Goal: Information Seeking & Learning: Check status

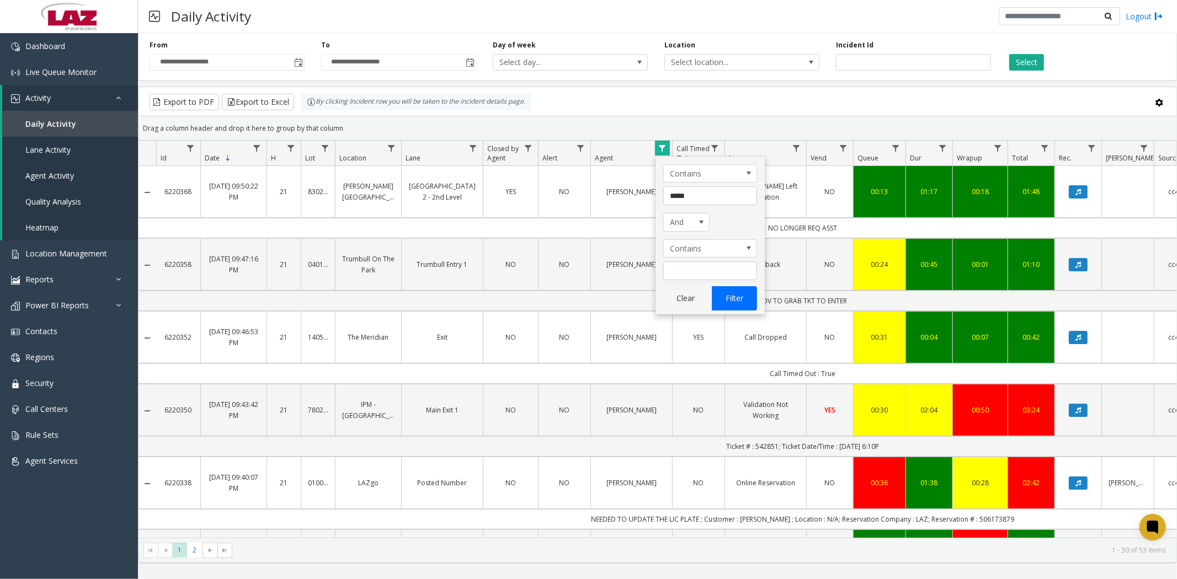
type input "*****"
click at [727, 294] on button "Filter" at bounding box center [734, 298] width 45 height 24
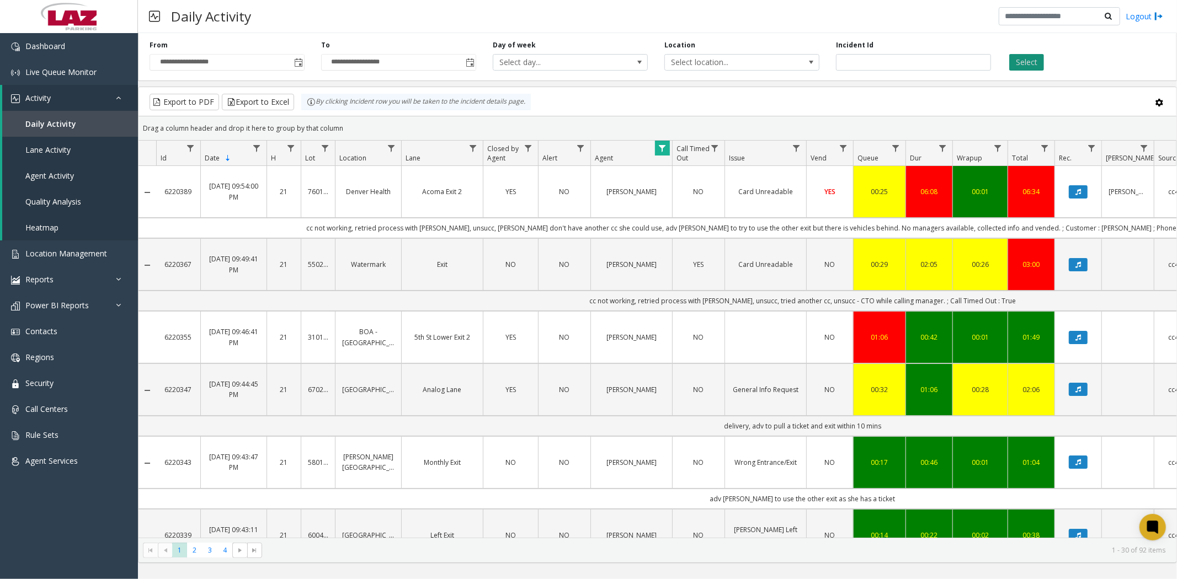
click at [1018, 61] on button "Select" at bounding box center [1026, 62] width 35 height 17
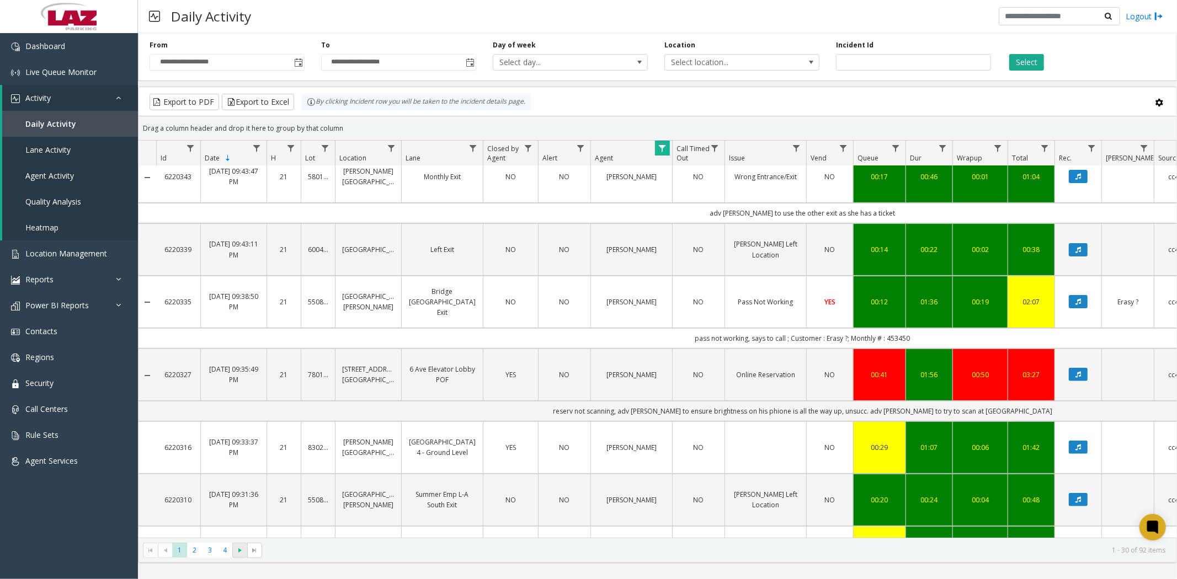
scroll to position [306, 0]
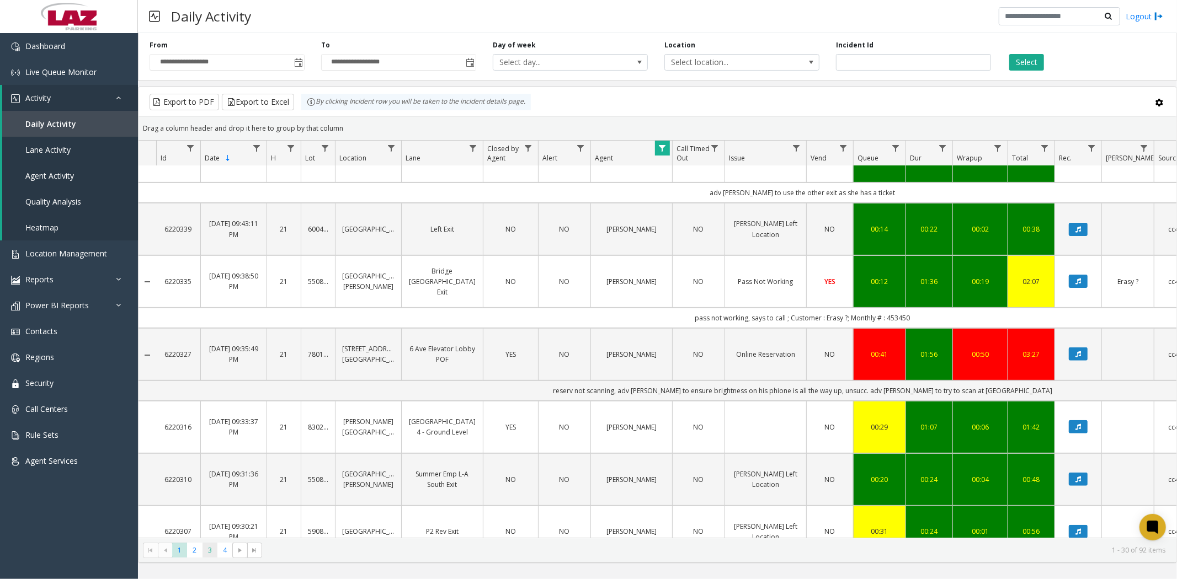
click at [207, 550] on span "3" at bounding box center [210, 550] width 15 height 15
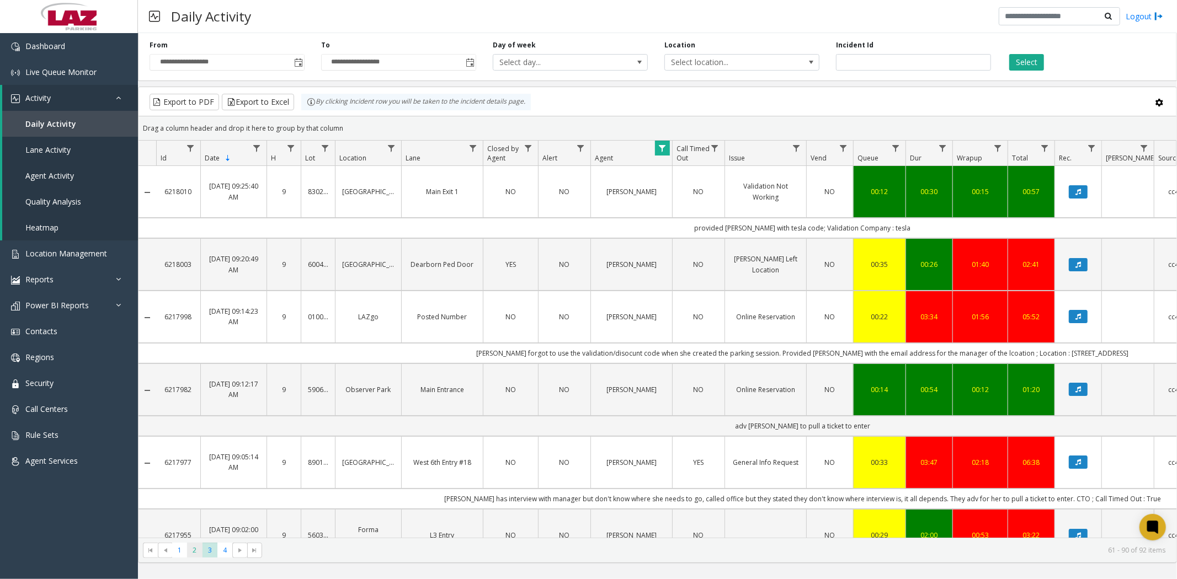
click at [192, 555] on span "2" at bounding box center [194, 550] width 15 height 15
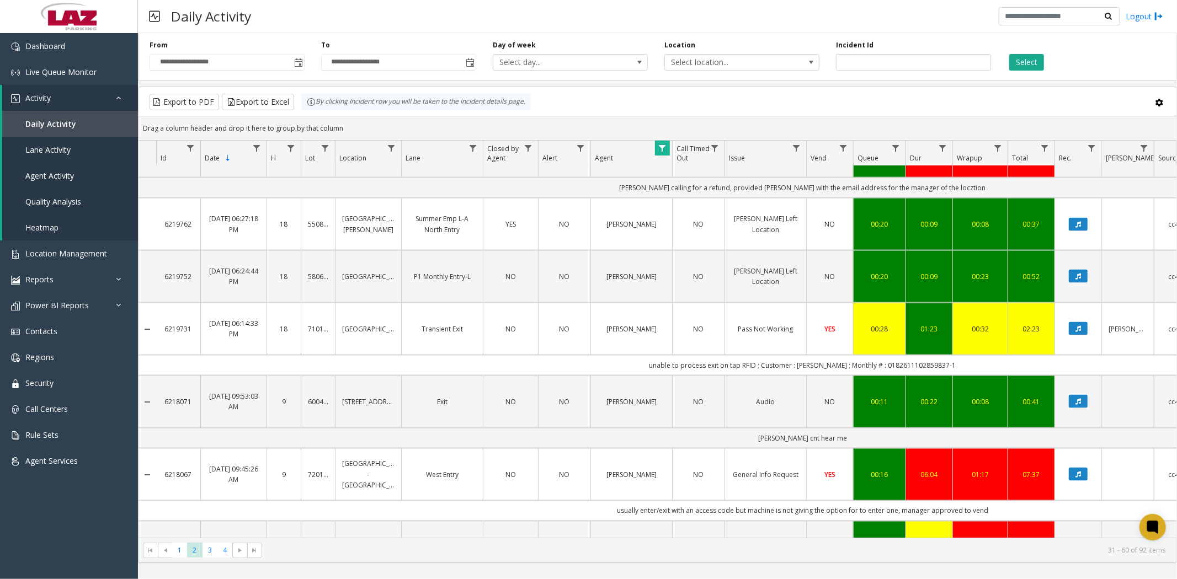
scroll to position [1410, 0]
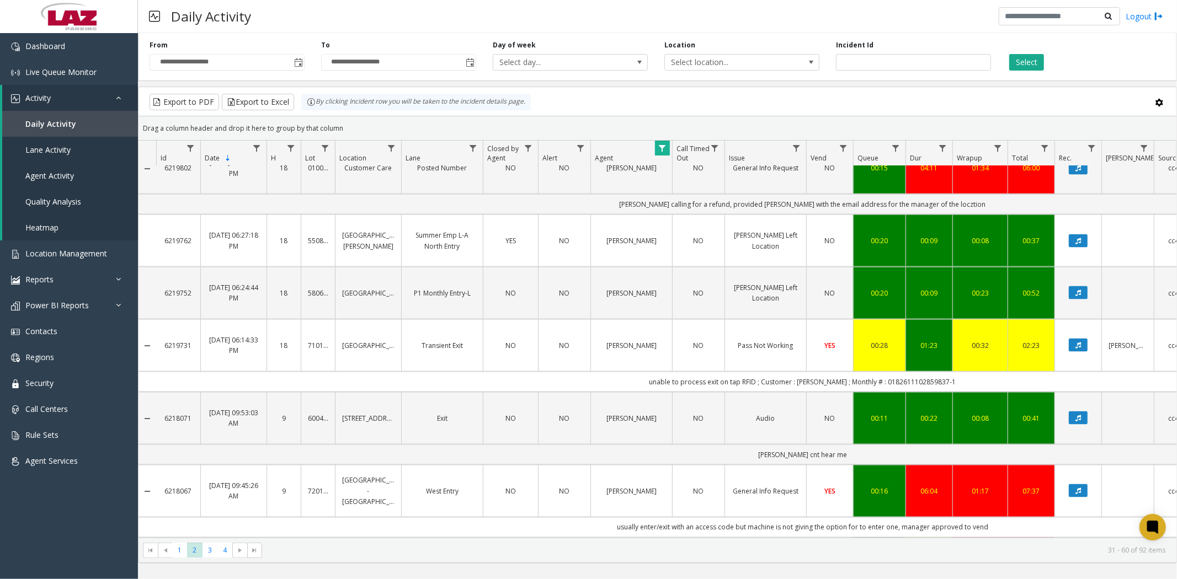
click at [661, 146] on span "Data table" at bounding box center [662, 148] width 9 height 9
drag, startPoint x: 675, startPoint y: 195, endPoint x: 742, endPoint y: 196, distance: 67.3
click at [742, 196] on input "*****" at bounding box center [710, 196] width 94 height 19
type input "******"
click button "Filter" at bounding box center [734, 298] width 45 height 24
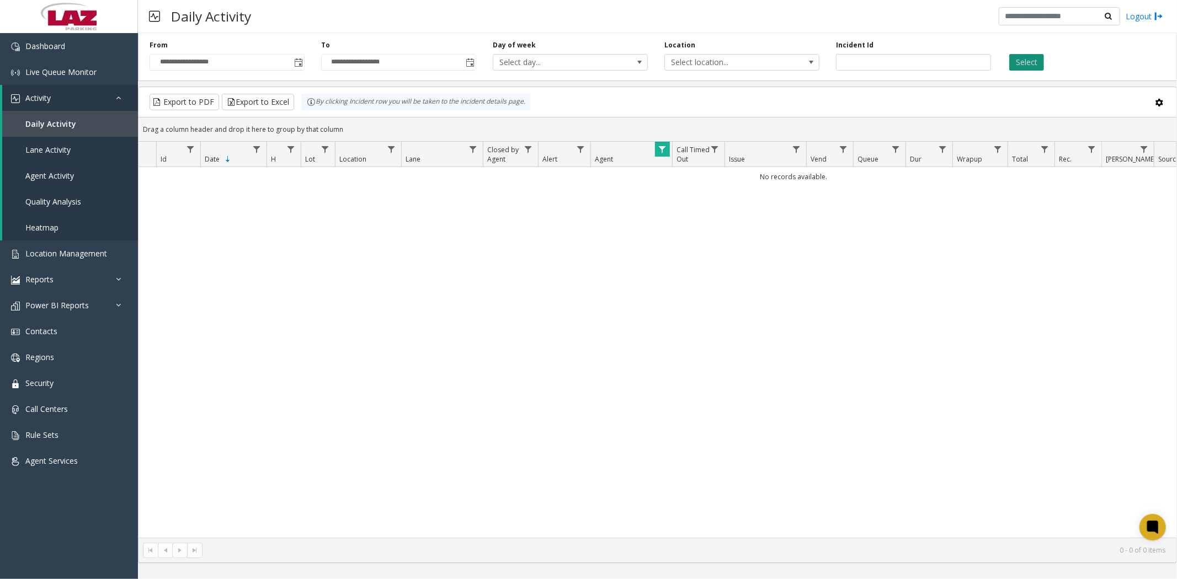
click at [1030, 61] on button "Select" at bounding box center [1026, 62] width 35 height 17
click at [661, 151] on span "Data table" at bounding box center [662, 149] width 9 height 9
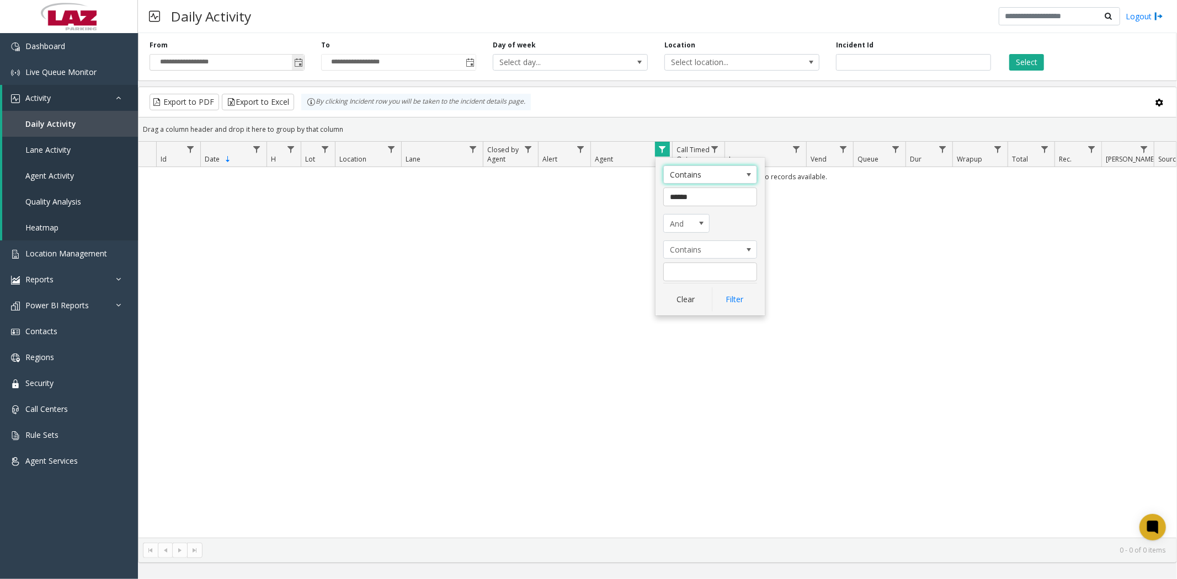
click at [299, 62] on span "Toggle popup" at bounding box center [298, 62] width 9 height 9
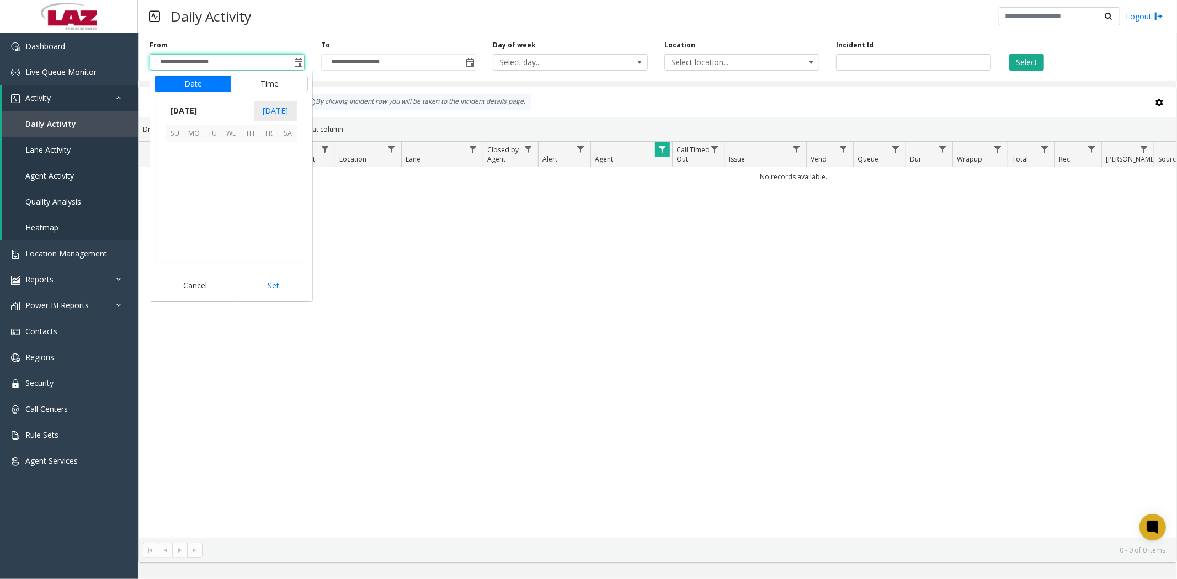
scroll to position [198161, 0]
click at [254, 173] on span "9" at bounding box center [250, 171] width 19 height 19
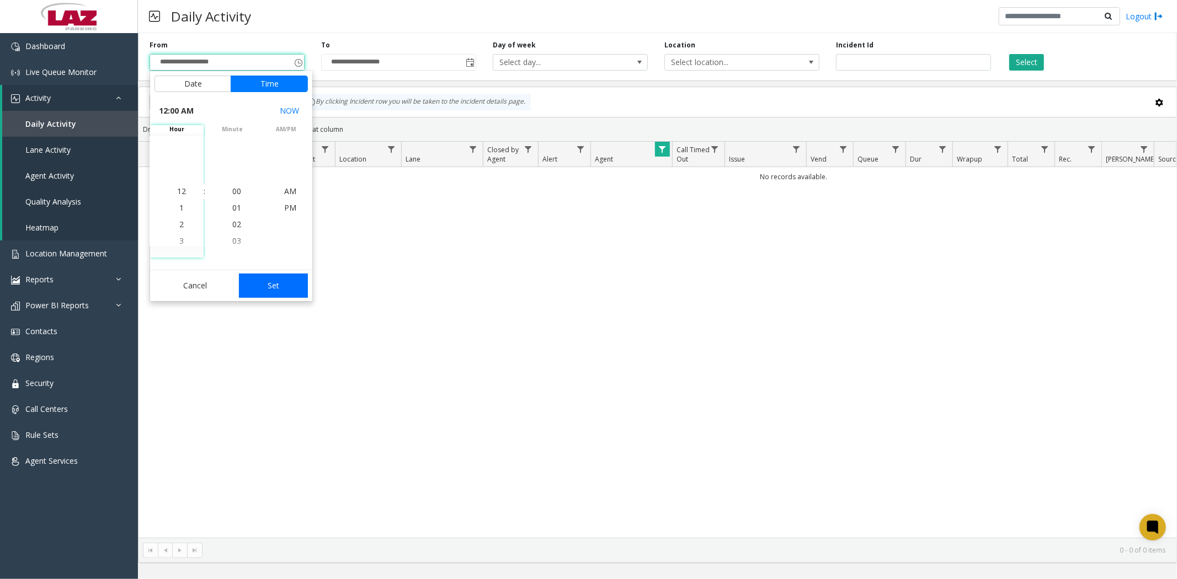
click at [274, 290] on button "Set" at bounding box center [274, 286] width 70 height 24
type input "**********"
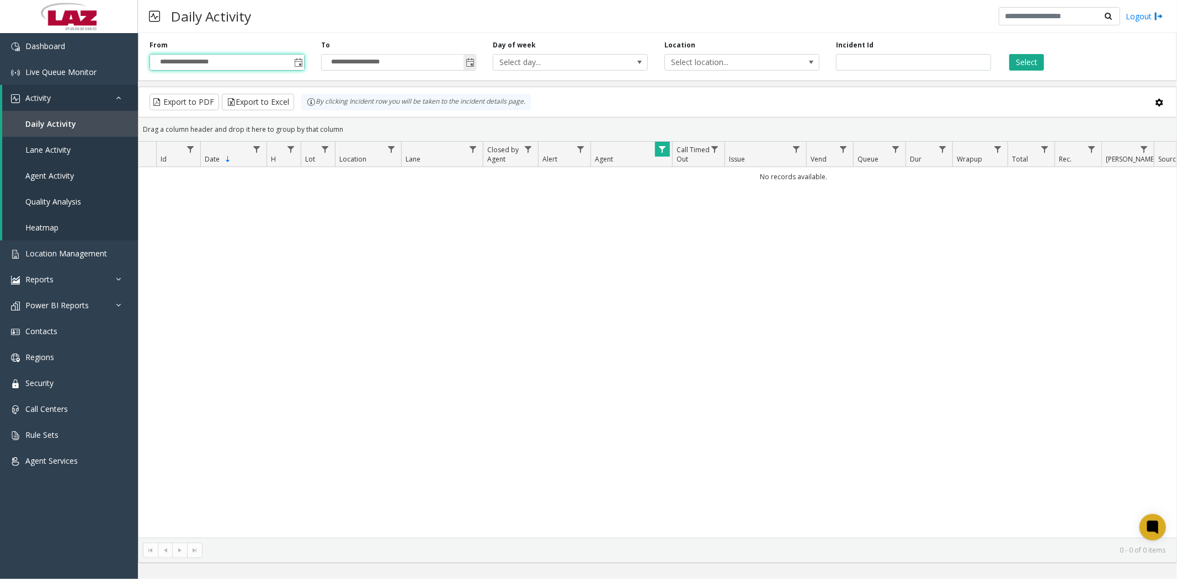
click at [466, 63] on span "Toggle popup" at bounding box center [470, 62] width 9 height 9
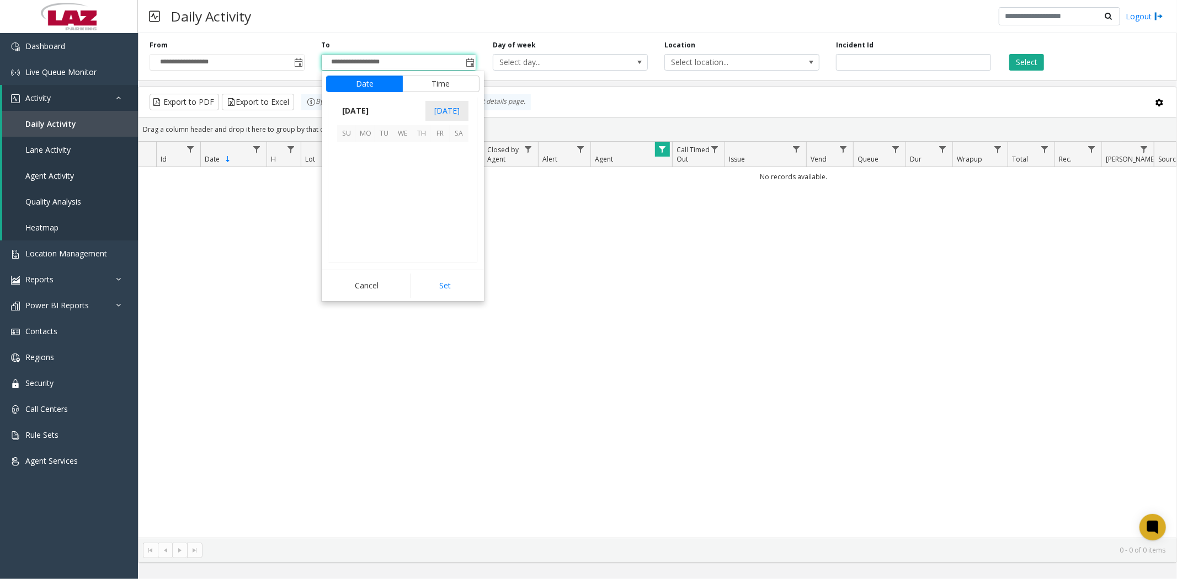
scroll to position [17, 0]
click at [424, 169] on span "9" at bounding box center [421, 171] width 19 height 19
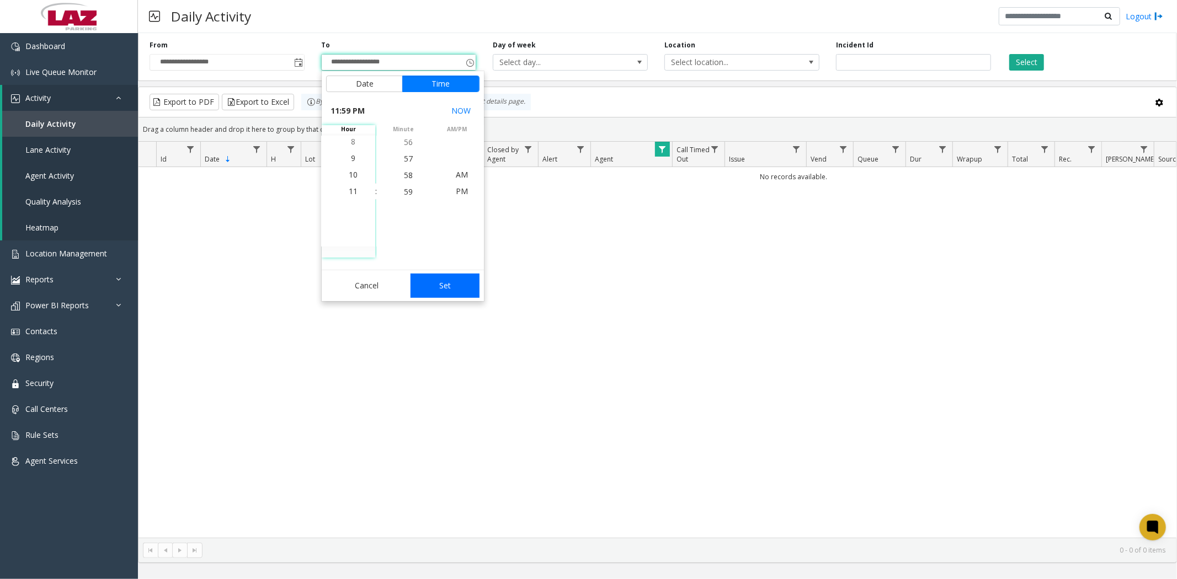
click at [443, 288] on button "Set" at bounding box center [446, 286] width 70 height 24
type input "**********"
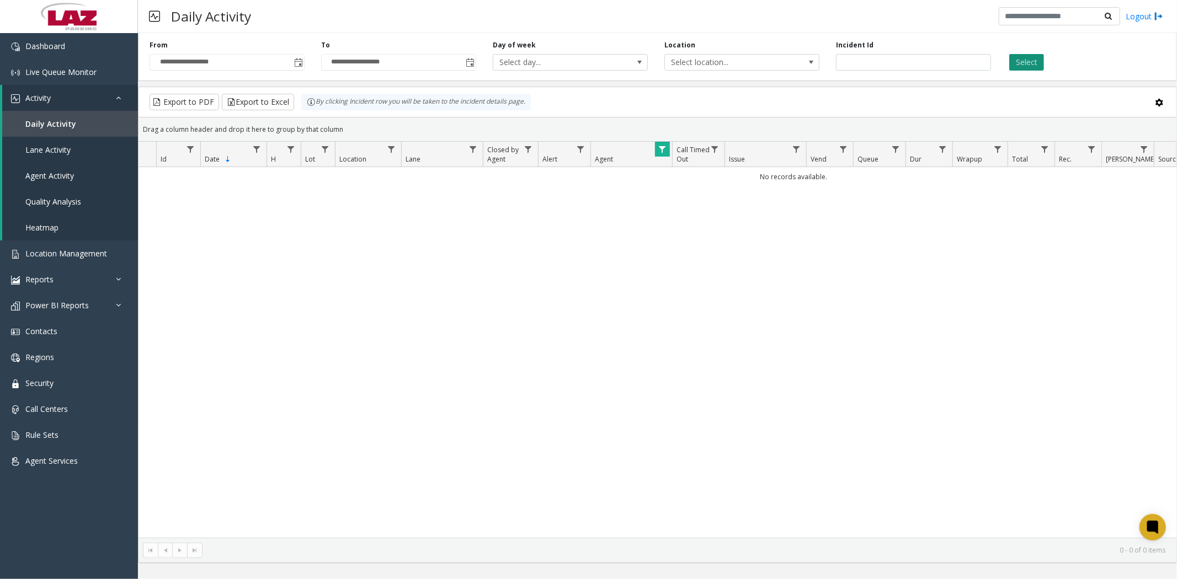
click at [1024, 62] on button "Select" at bounding box center [1026, 62] width 35 height 17
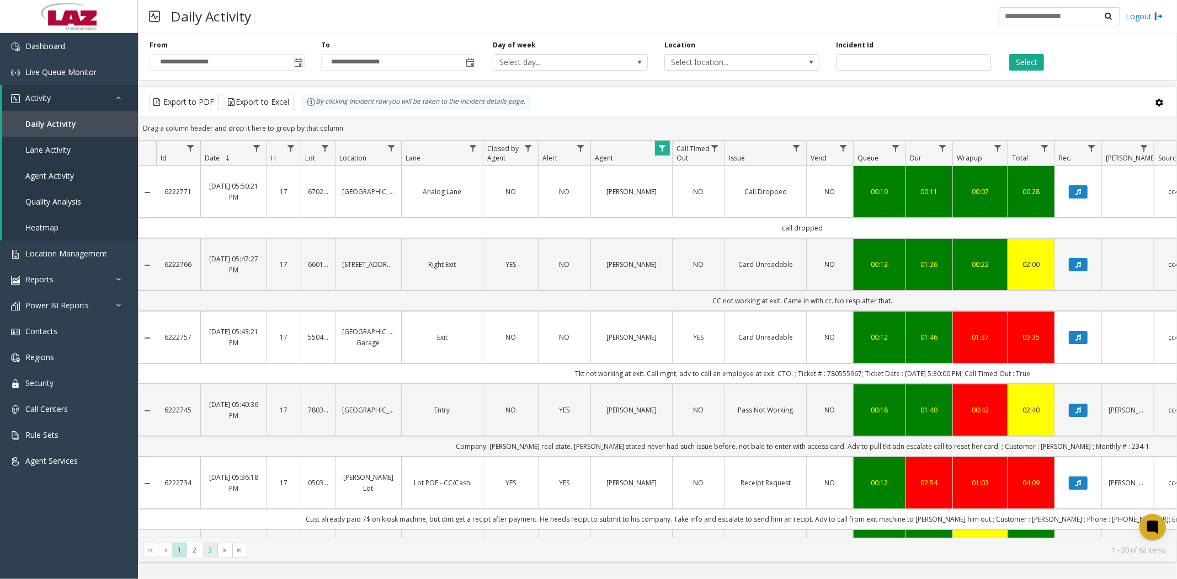
click at [210, 550] on span "3" at bounding box center [210, 550] width 15 height 15
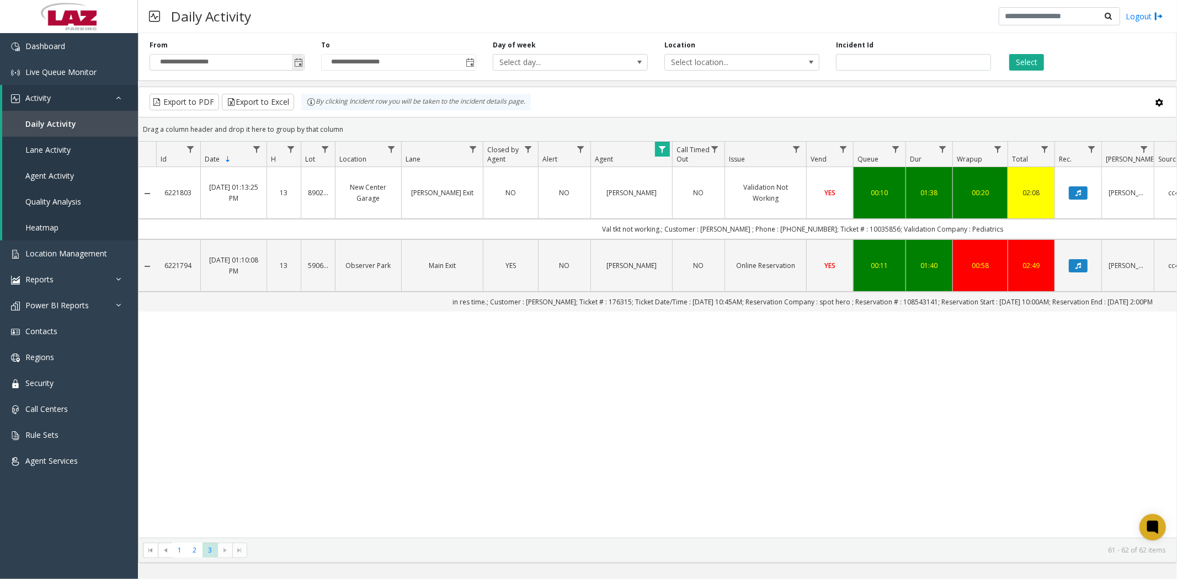
click at [299, 62] on span "Toggle popup" at bounding box center [298, 62] width 9 height 9
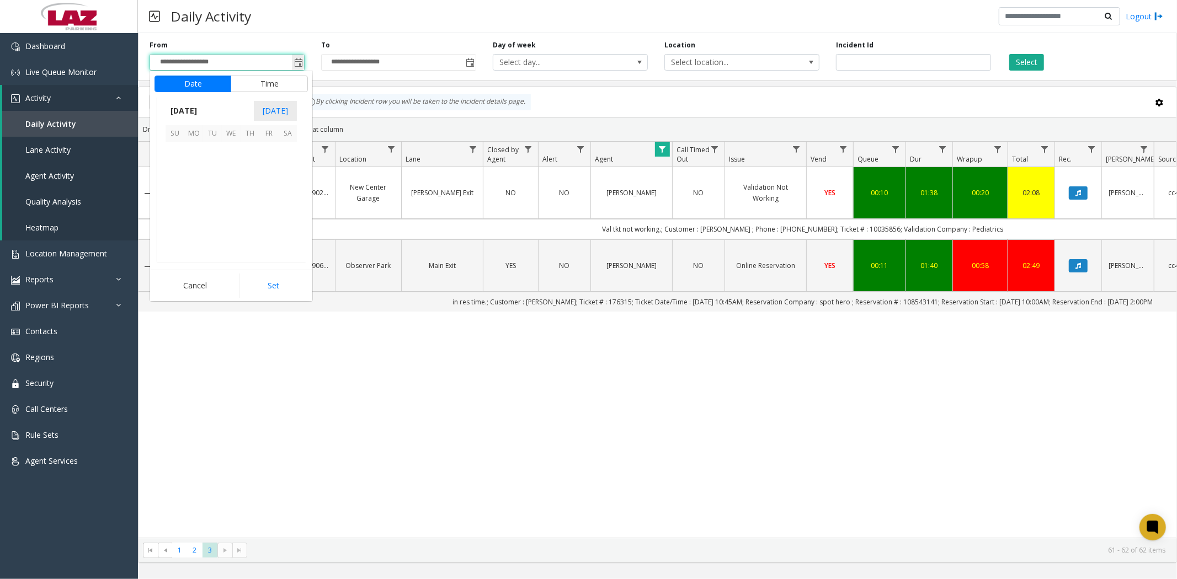
scroll to position [198161, 0]
click at [265, 171] on span "10" at bounding box center [268, 171] width 19 height 19
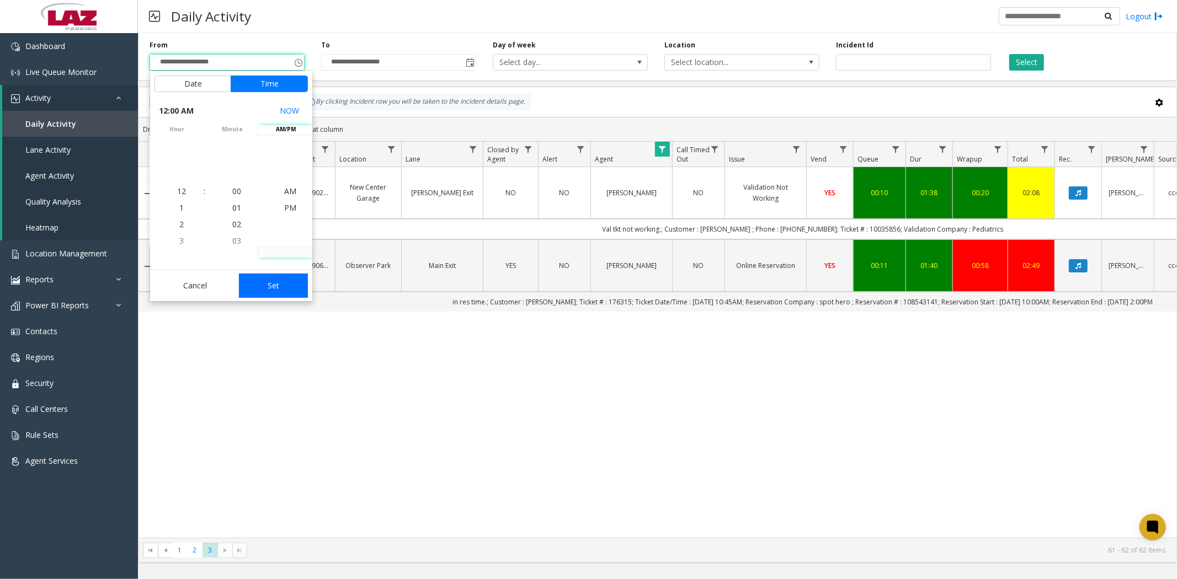
click at [268, 287] on button "Set" at bounding box center [274, 286] width 70 height 24
type input "**********"
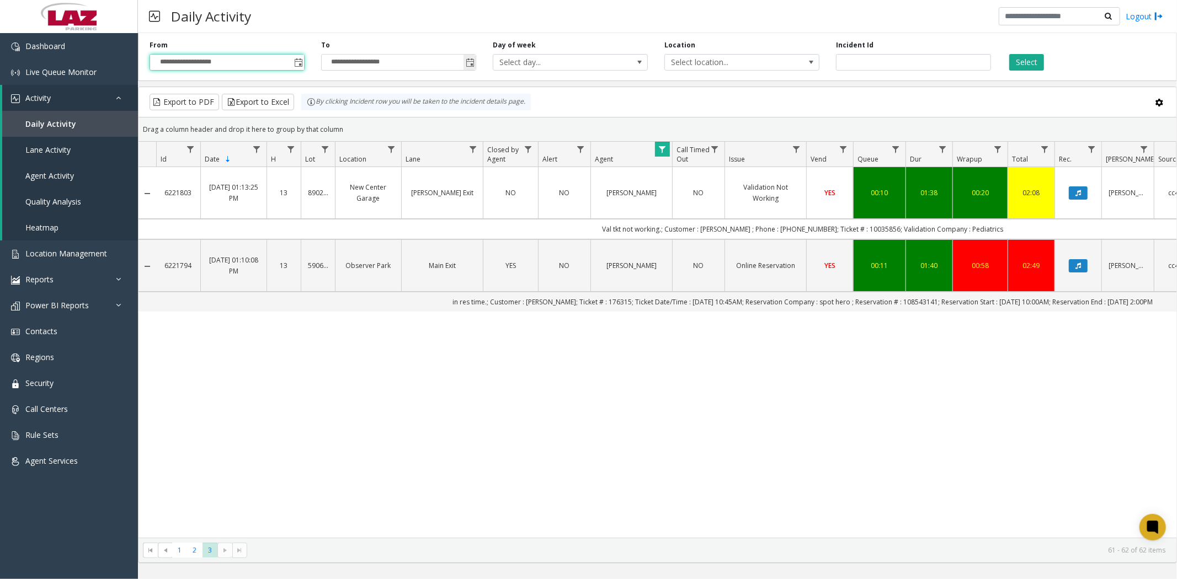
click at [470, 61] on span "Toggle popup" at bounding box center [470, 62] width 9 height 9
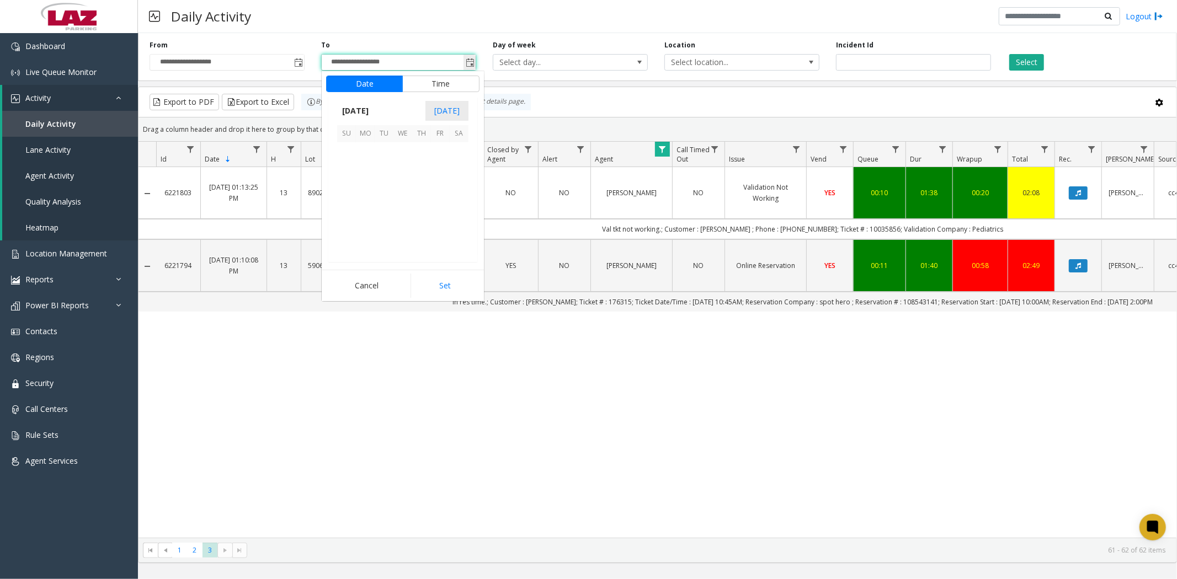
scroll to position [17, 0]
click at [442, 173] on span "10" at bounding box center [440, 171] width 19 height 19
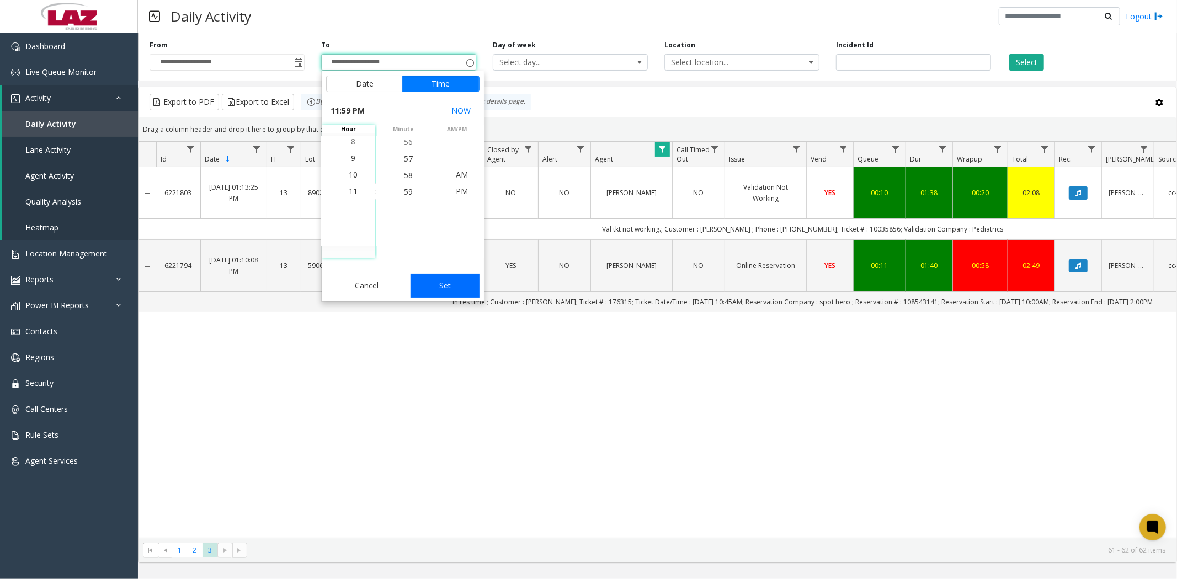
click at [446, 293] on button "Set" at bounding box center [446, 286] width 70 height 24
type input "**********"
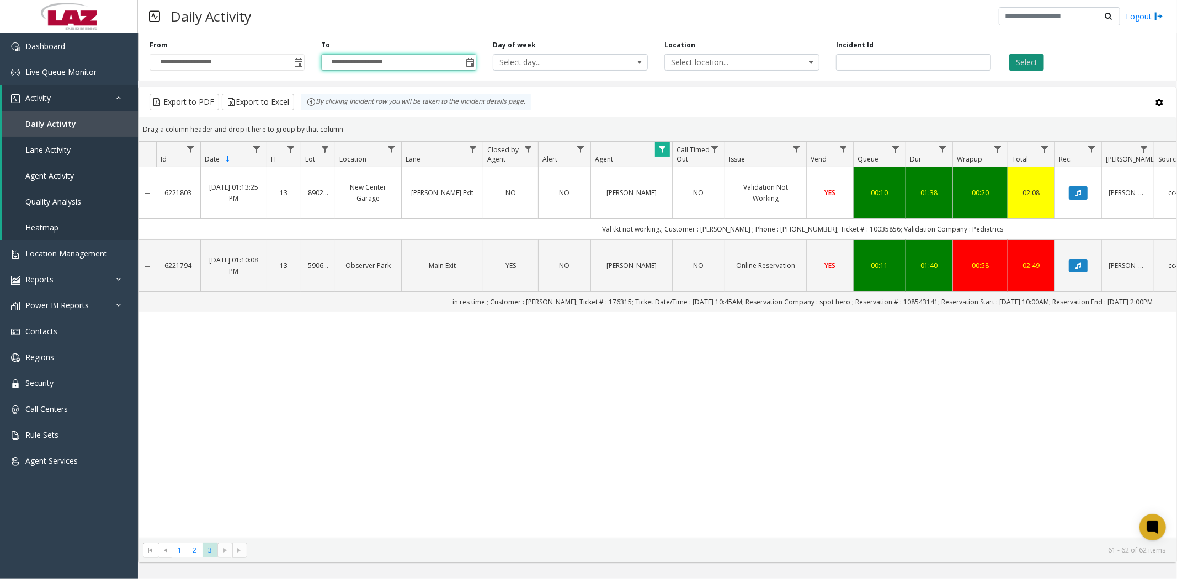
click at [1023, 65] on button "Select" at bounding box center [1026, 62] width 35 height 17
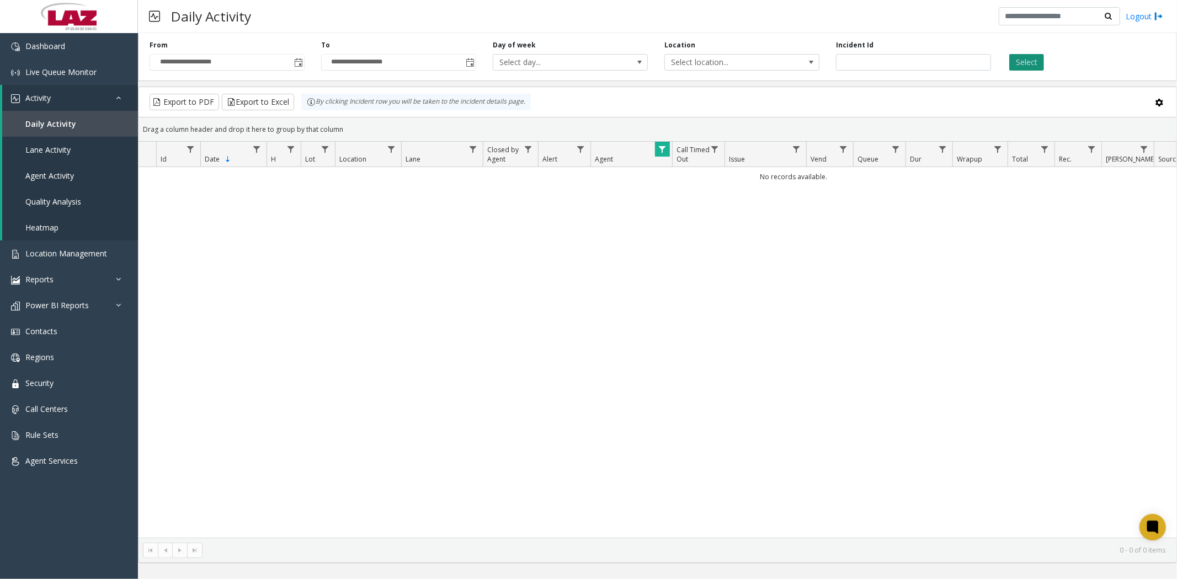
click at [1023, 61] on button "Select" at bounding box center [1026, 62] width 35 height 17
click at [299, 64] on span "Toggle popup" at bounding box center [298, 62] width 9 height 9
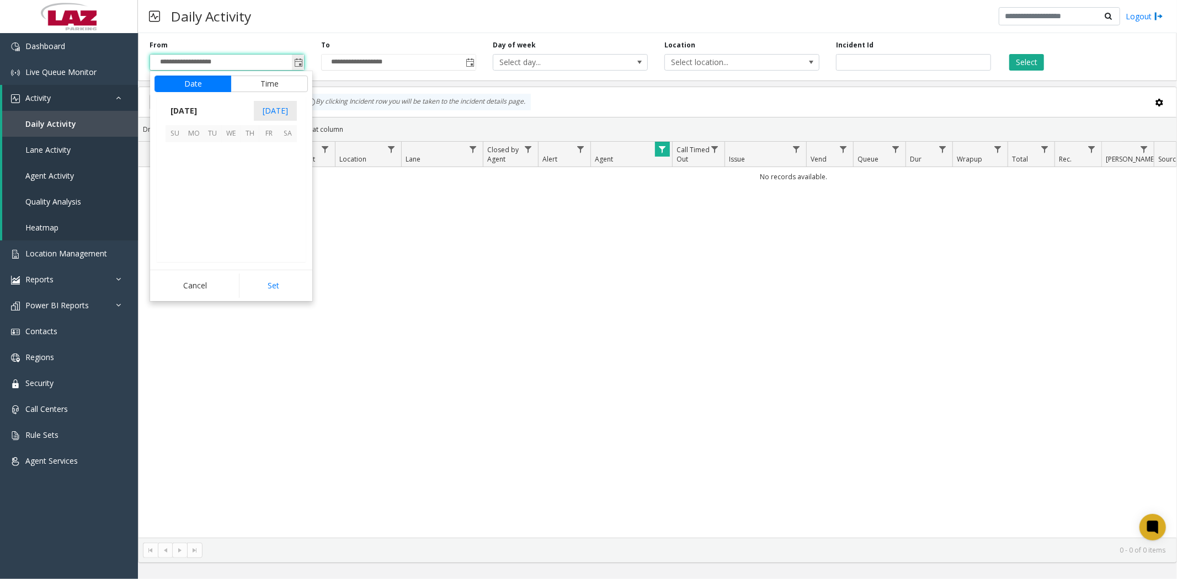
scroll to position [198161, 0]
click at [288, 155] on span "4" at bounding box center [287, 152] width 19 height 19
drag, startPoint x: 282, startPoint y: 284, endPoint x: 341, endPoint y: 224, distance: 83.9
click at [283, 283] on button "Set" at bounding box center [274, 286] width 70 height 24
type input "**********"
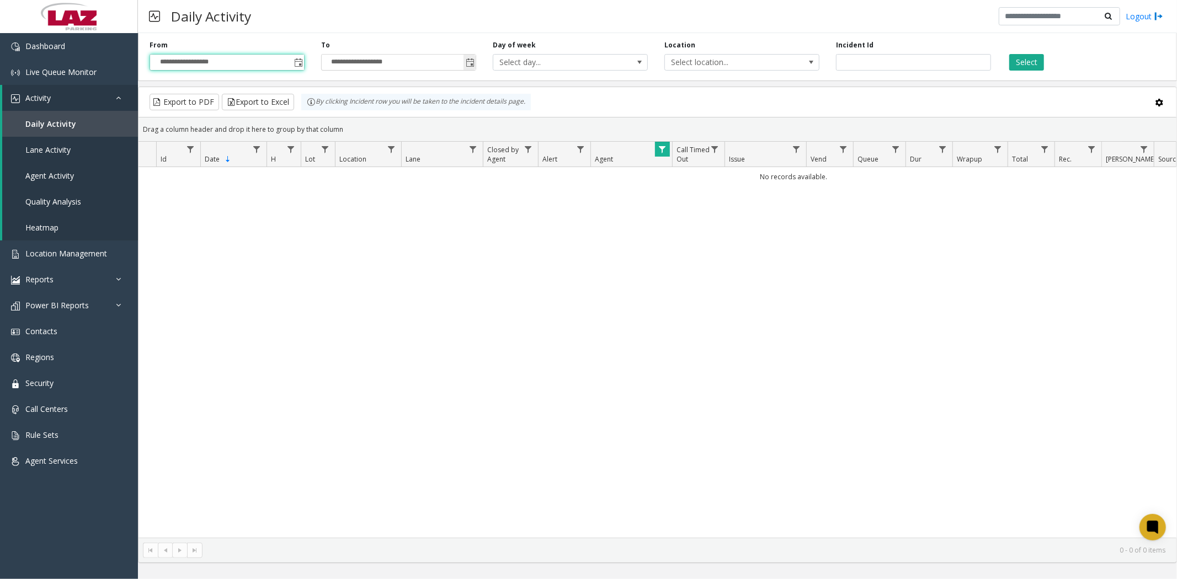
click at [466, 65] on span "Toggle popup" at bounding box center [470, 62] width 9 height 9
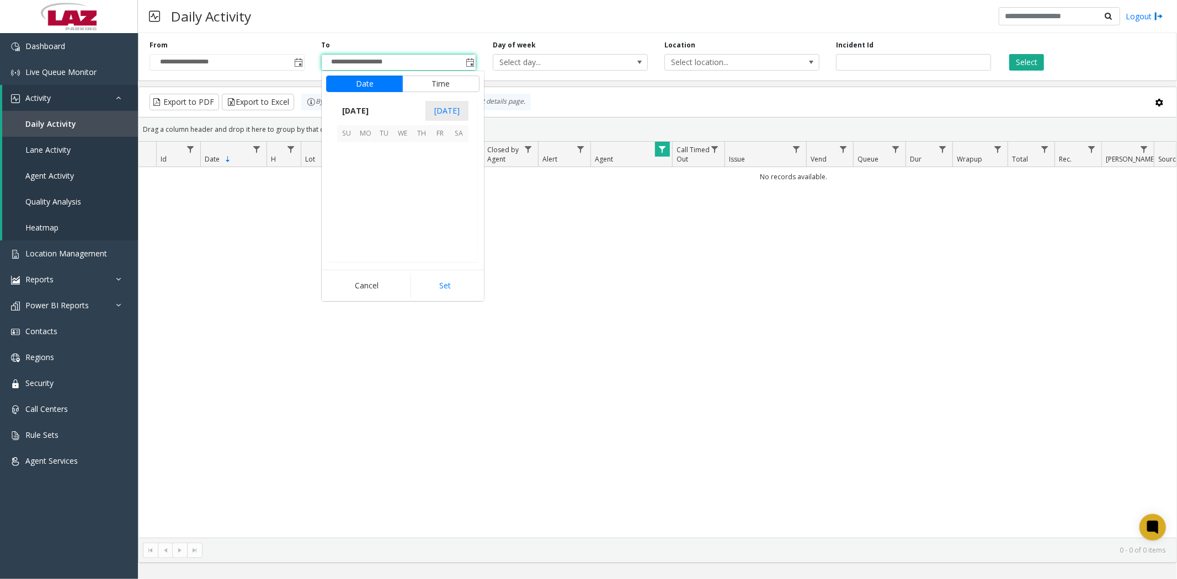
scroll to position [17, 0]
click at [460, 146] on span "4" at bounding box center [459, 152] width 19 height 19
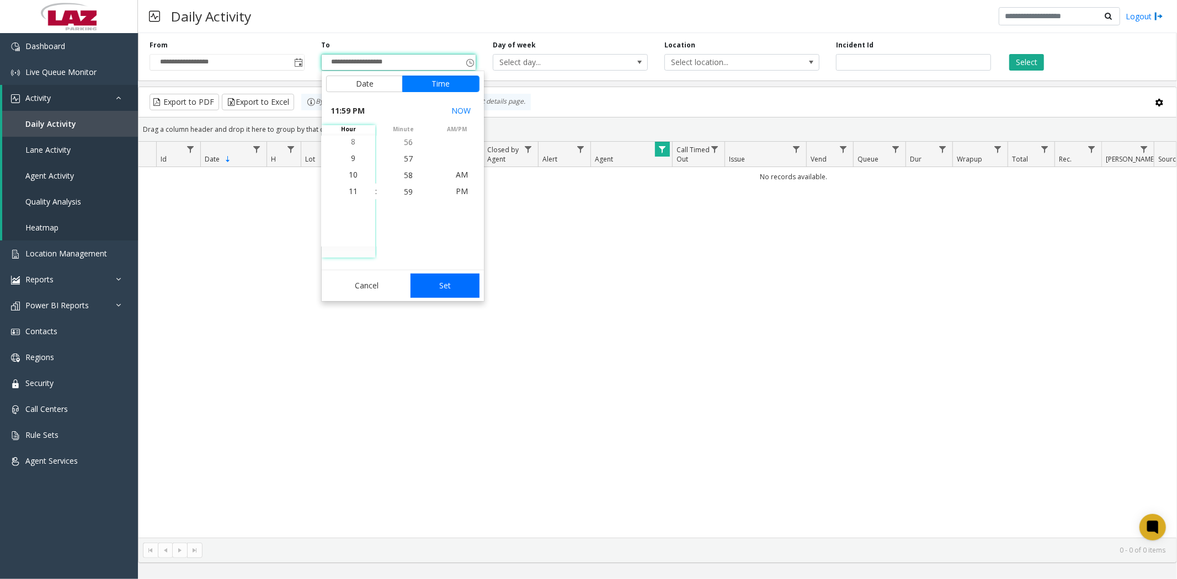
click at [444, 285] on button "Set" at bounding box center [446, 286] width 70 height 24
type input "**********"
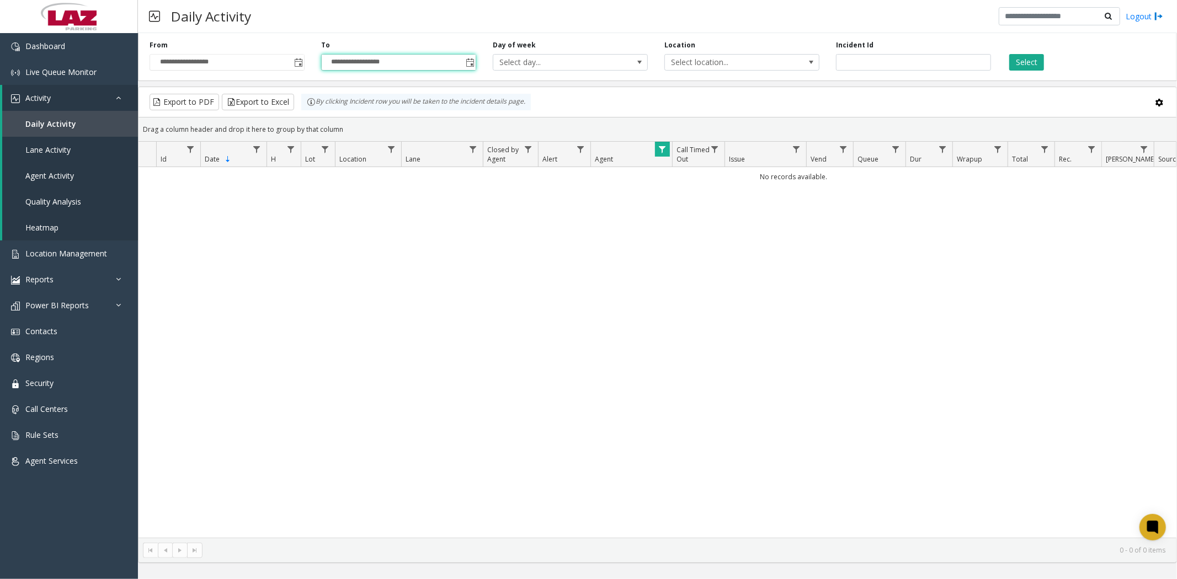
click at [663, 148] on span "Data table" at bounding box center [662, 149] width 9 height 9
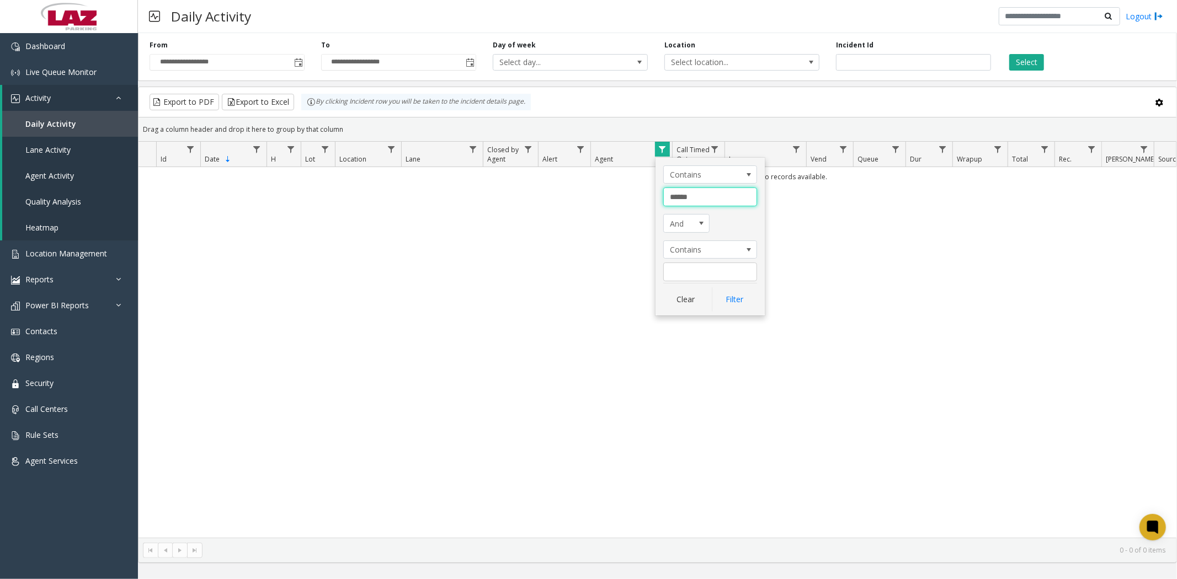
drag, startPoint x: 700, startPoint y: 198, endPoint x: 655, endPoint y: 195, distance: 44.8
click at [656, 195] on div "Contains ****** And Contains Clear Filter" at bounding box center [710, 237] width 109 height 158
type input "******"
click at [737, 301] on button "Filter" at bounding box center [734, 300] width 45 height 24
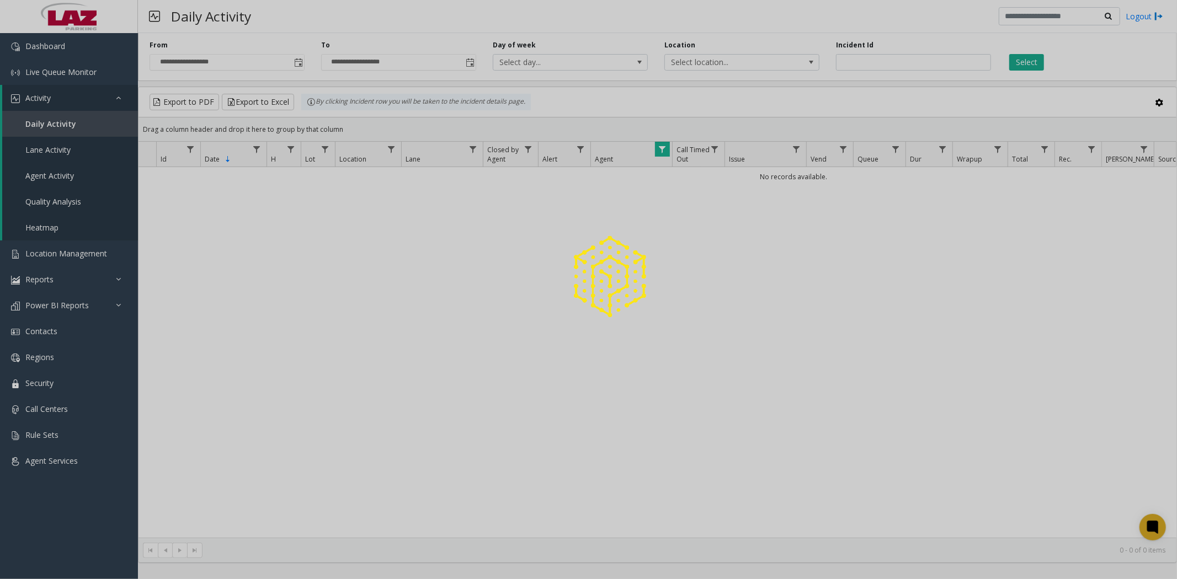
click at [1028, 62] on div at bounding box center [588, 289] width 1177 height 579
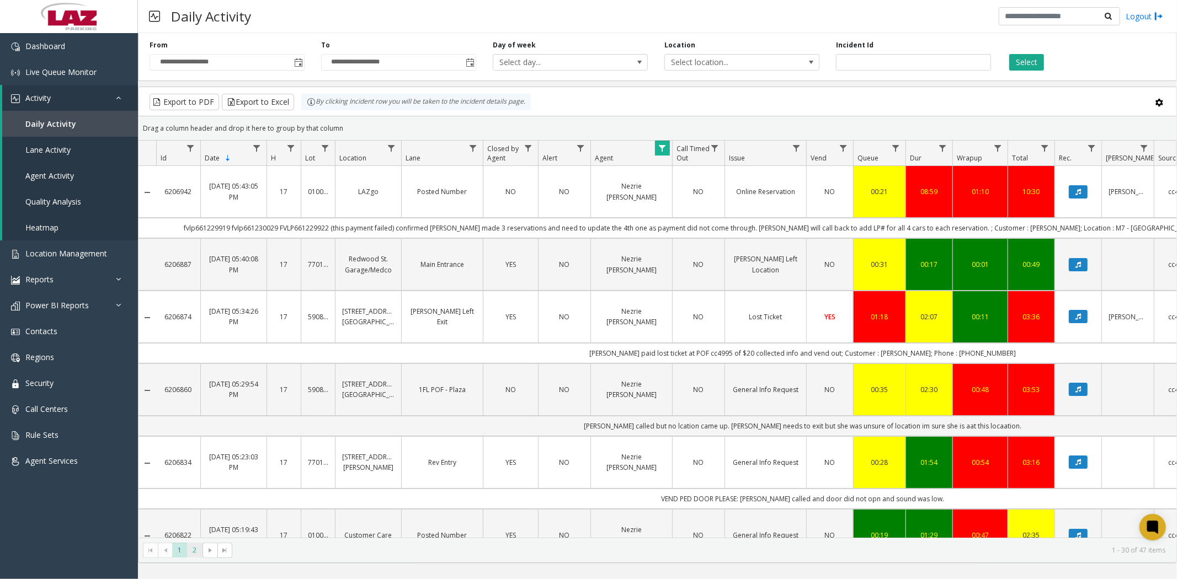
click at [196, 550] on span "2" at bounding box center [194, 550] width 15 height 15
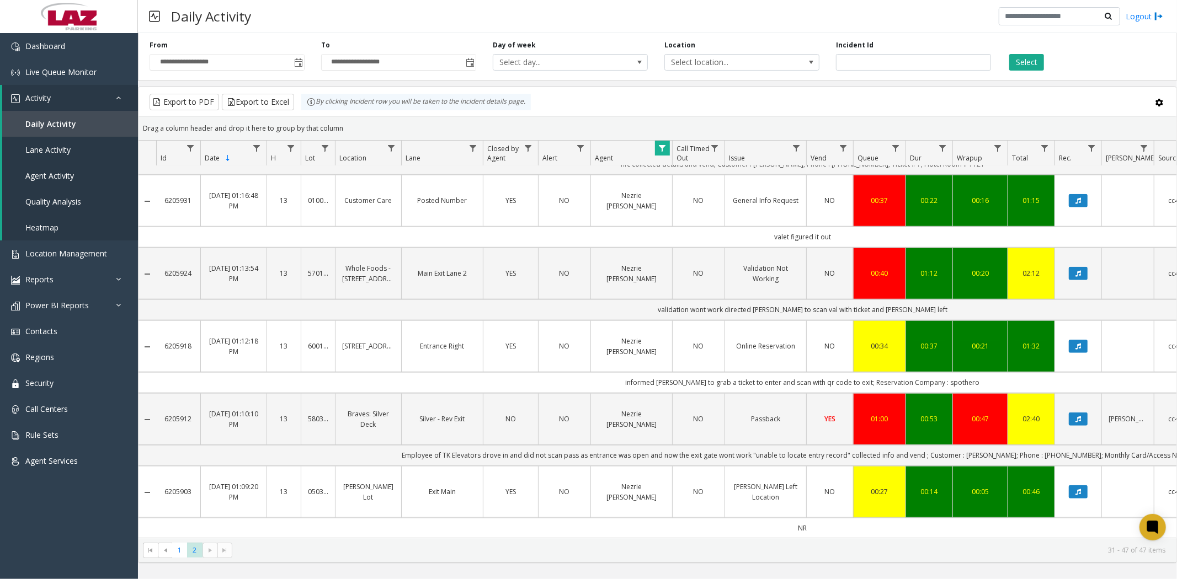
scroll to position [214, 0]
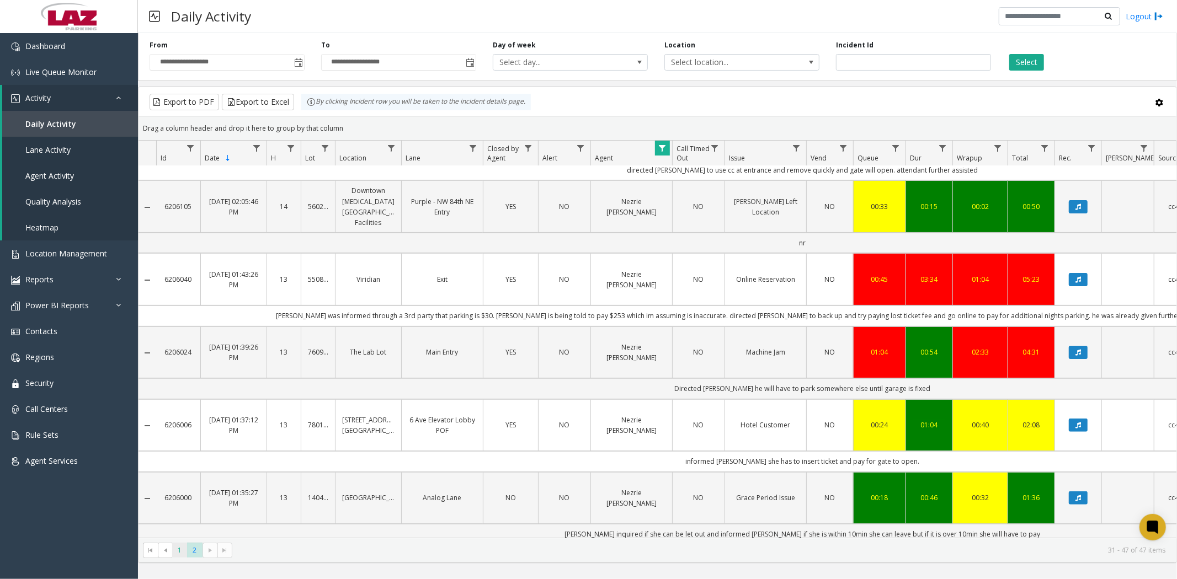
click at [177, 554] on span "1" at bounding box center [179, 550] width 15 height 15
